Goal: Task Accomplishment & Management: Manage account settings

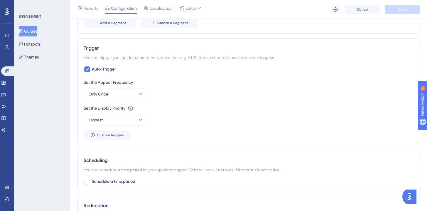
scroll to position [330, 0]
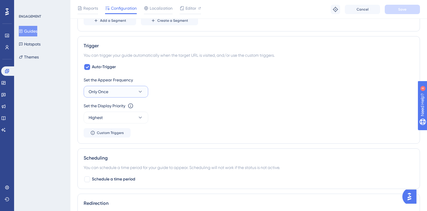
click at [129, 89] on button "Only Once" at bounding box center [116, 92] width 65 height 12
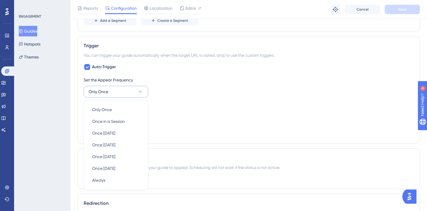
scroll to position [369, 0]
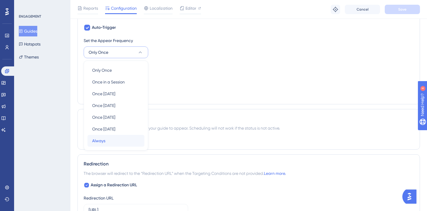
click at [106, 137] on div "Always Always" at bounding box center [116, 141] width 48 height 12
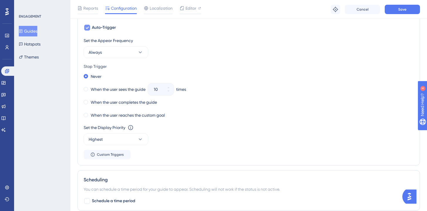
click at [86, 28] on icon at bounding box center [87, 27] width 4 height 5
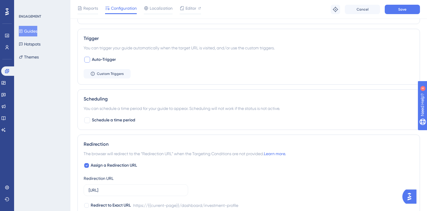
scroll to position [335, 0]
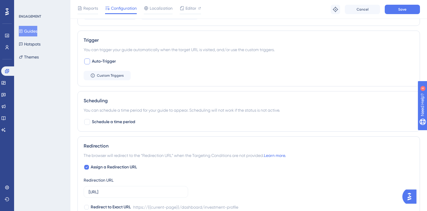
click at [85, 62] on div at bounding box center [87, 61] width 6 height 6
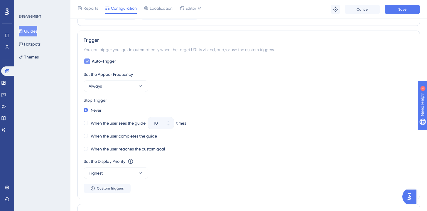
click at [90, 63] on label "Auto-Trigger" at bounding box center [100, 61] width 32 height 7
checkbox input "false"
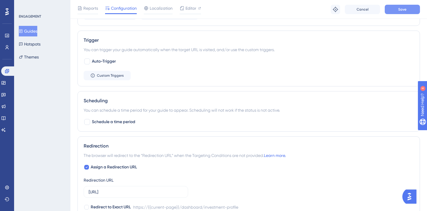
click at [395, 9] on button "Save" at bounding box center [402, 9] width 35 height 9
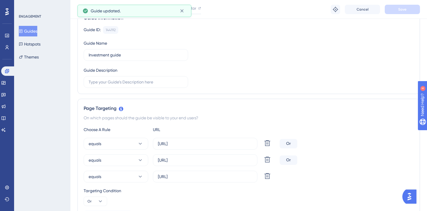
scroll to position [0, 0]
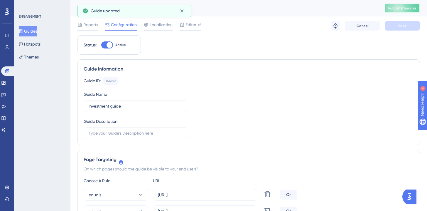
click at [407, 6] on span "Publish Changes" at bounding box center [402, 8] width 28 height 5
click at [183, 12] on icon at bounding box center [181, 10] width 3 height 3
